Goal: Navigation & Orientation: Find specific page/section

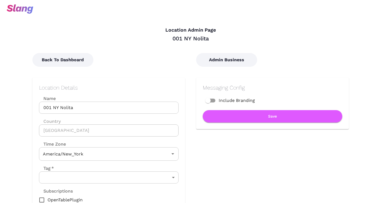
type input "Eastern Time"
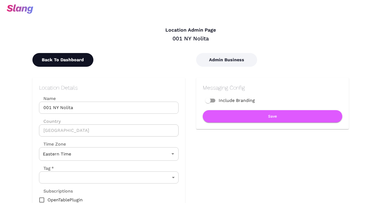
click at [81, 58] on button "Back To Dashboard" at bounding box center [62, 60] width 61 height 14
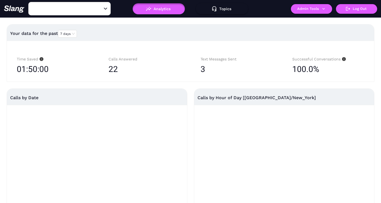
type input "001 NY Nolita"
click at [101, 6] on icon "Clear" at bounding box center [98, 8] width 5 height 5
click at [105, 6] on div "Open" at bounding box center [105, 8] width 5 height 5
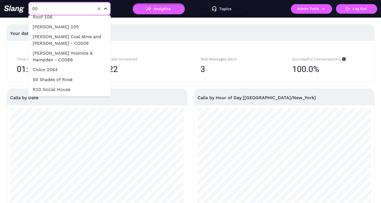
scroll to position [135, 0]
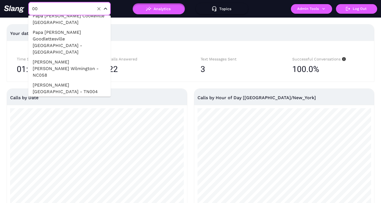
type input "001"
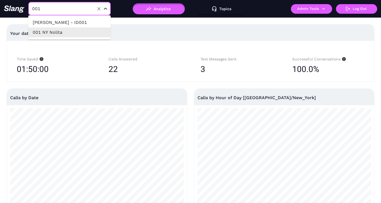
click at [81, 33] on li "001 NY Nolita" at bounding box center [69, 32] width 82 height 10
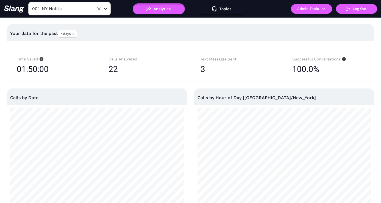
click at [105, 8] on icon "Open" at bounding box center [105, 9] width 3 height 2
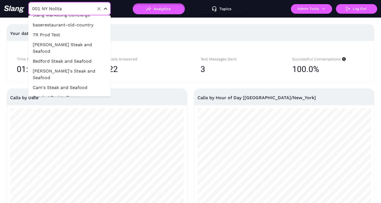
scroll to position [14888, 0]
